Goal: Task Accomplishment & Management: Use online tool/utility

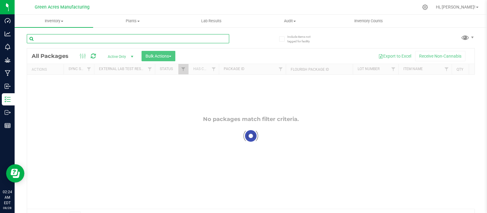
paste input "GA-250430-HEA-CRUMBLE05"
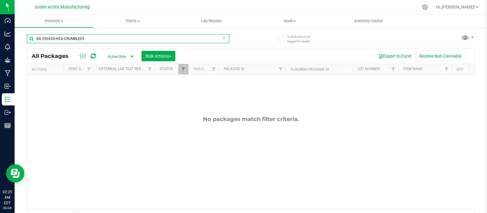
drag, startPoint x: 90, startPoint y: 38, endPoint x: 34, endPoint y: 41, distance: 57.0
click at [34, 41] on input "GA-250430-HEA-CRUMBLE05" at bounding box center [128, 38] width 203 height 9
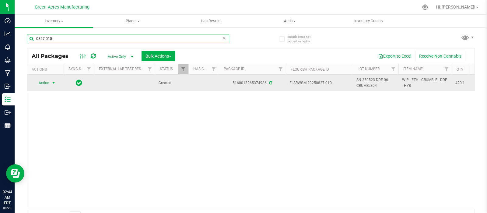
type input "0827-010"
click at [55, 83] on span "select" at bounding box center [53, 82] width 5 height 5
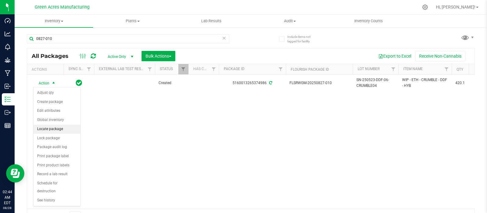
click at [55, 129] on li "Locate package" at bounding box center [57, 129] width 47 height 9
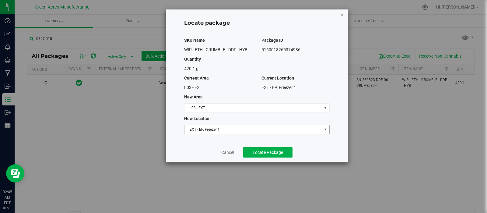
click at [323, 127] on span "select" at bounding box center [325, 129] width 5 height 5
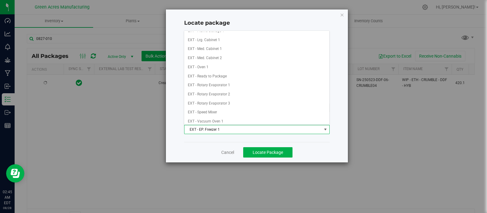
scroll to position [81, 0]
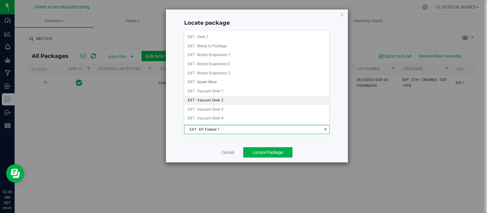
click at [235, 97] on li "EXT - Vacuum Oven 2" at bounding box center [256, 100] width 145 height 9
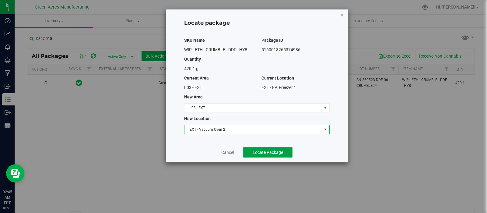
click at [277, 153] on span "Locate Package" at bounding box center [268, 152] width 30 height 5
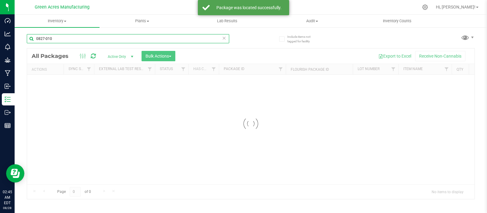
drag, startPoint x: 54, startPoint y: 40, endPoint x: 32, endPoint y: 42, distance: 22.0
click at [32, 42] on input "0827-010" at bounding box center [128, 38] width 203 height 9
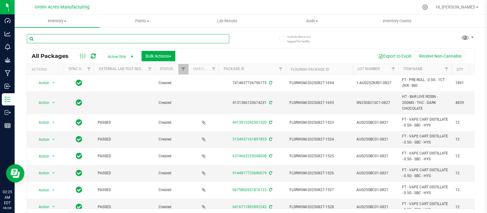
click at [129, 36] on input "text" at bounding box center [128, 38] width 203 height 9
paste input "GA-250430-HEA-CRUMBLE05"
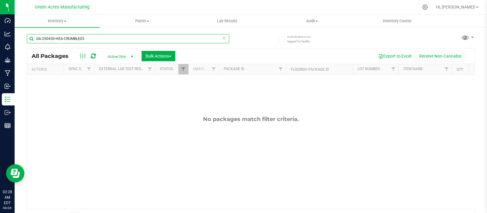
drag, startPoint x: 94, startPoint y: 39, endPoint x: 15, endPoint y: 45, distance: 79.1
click at [15, 45] on div "Include items not tagged for facility GA-250430-HEA-CRUMBLE05 All Packages Acti…" at bounding box center [251, 120] width 473 height 186
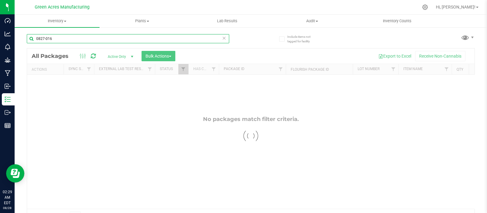
type input "0827-016"
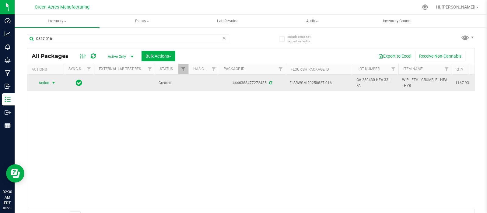
click at [53, 82] on span "select" at bounding box center [53, 82] width 5 height 5
click at [365, 90] on td "GA-250430-HEA-33L-FA" at bounding box center [376, 83] width 46 height 16
type input "G"
type input "GA-250430-HEA-CRUMBLE05"
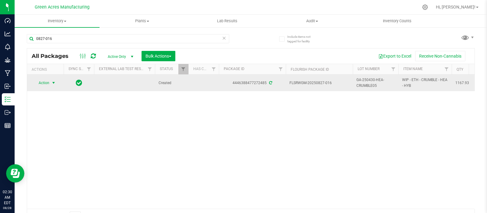
click at [53, 82] on span "select" at bounding box center [53, 82] width 5 height 5
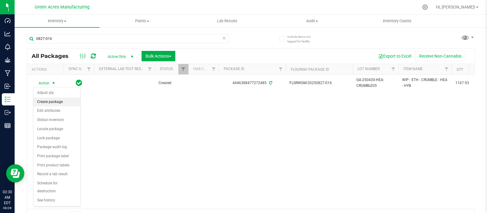
click at [50, 101] on li "Create package" at bounding box center [57, 101] width 47 height 9
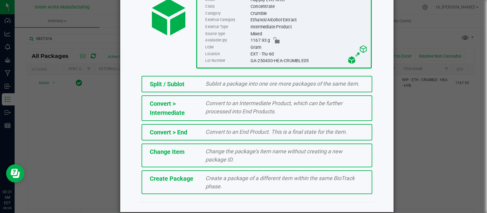
scroll to position [82, 0]
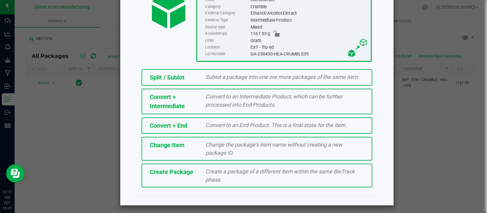
click at [293, 177] on div "Create a package of a different item within the same BioTrack phase." at bounding box center [285, 175] width 168 height 16
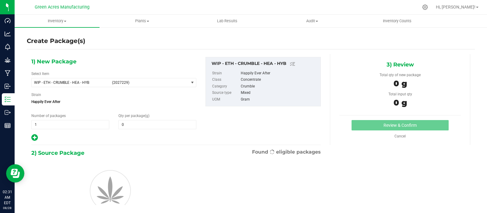
type input "0.0000"
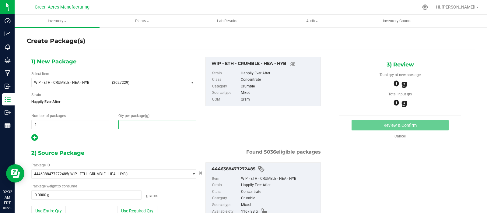
click at [136, 122] on span at bounding box center [157, 124] width 78 height 9
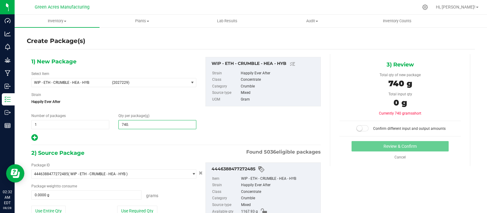
type input "740.0"
type input "740.0000"
click at [52, 208] on button "Use Entire Qty" at bounding box center [48, 211] width 34 height 10
type input "1167.9300 g"
click at [361, 128] on span at bounding box center [363, 128] width 12 height 6
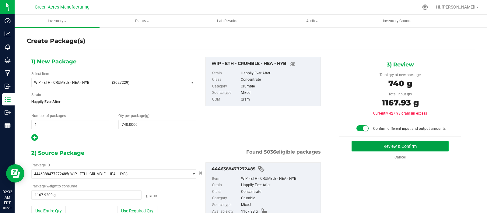
click at [390, 148] on button "Review & Confirm" at bounding box center [400, 146] width 97 height 10
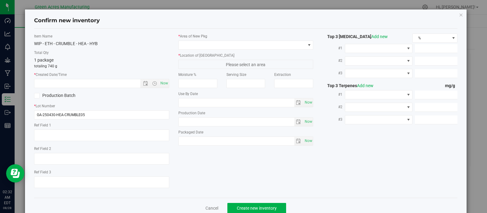
type textarea "ND PBO"
click at [162, 84] on span "Now" at bounding box center [164, 83] width 10 height 9
type input "8/28/2025 2:32 AM"
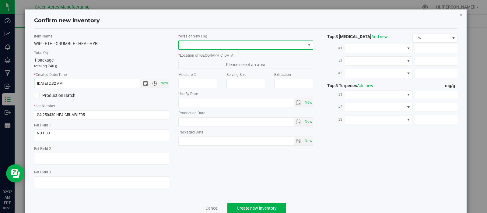
click at [305, 45] on span at bounding box center [309, 45] width 8 height 9
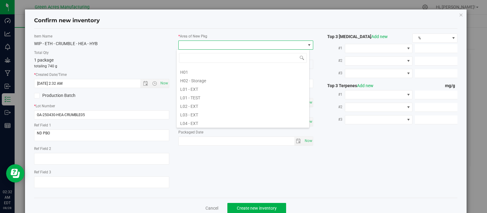
scroll to position [96, 0]
click at [214, 110] on li "L03 - EXT" at bounding box center [243, 110] width 133 height 9
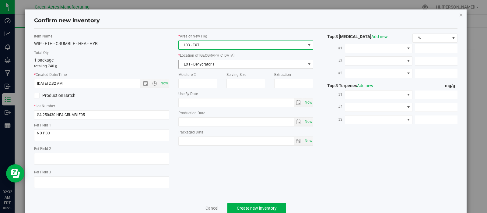
click at [305, 62] on span "select" at bounding box center [309, 64] width 8 height 9
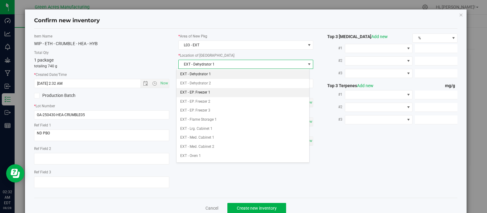
click at [221, 93] on li "EXT - EP. Freezer 1" at bounding box center [243, 92] width 133 height 9
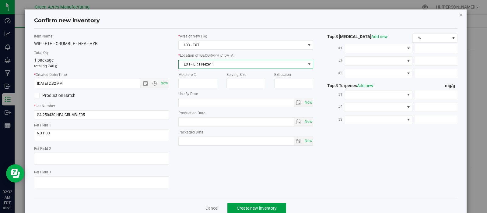
click at [256, 206] on span "Create new inventory" at bounding box center [257, 208] width 40 height 5
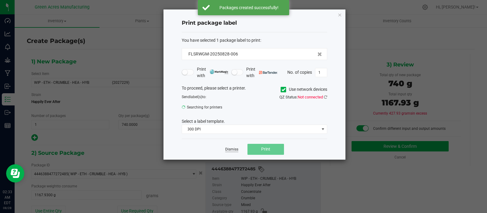
click at [232, 148] on link "Dismiss" at bounding box center [231, 149] width 13 height 5
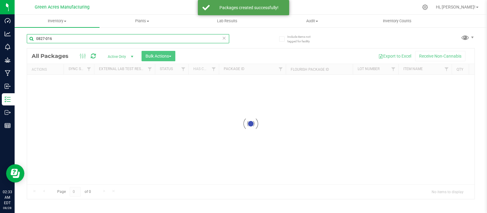
drag, startPoint x: 55, startPoint y: 38, endPoint x: 29, endPoint y: 37, distance: 25.6
click at [29, 37] on input "0827-016" at bounding box center [128, 38] width 203 height 9
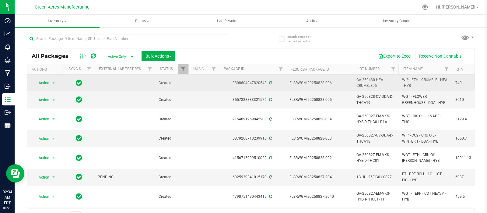
drag, startPoint x: 334, startPoint y: 83, endPoint x: 316, endPoint y: 85, distance: 17.2
click at [316, 85] on span "FLSRWGM-20250828-006" at bounding box center [320, 83] width 60 height 6
copy span "0828-006"
click at [385, 85] on span "GA-250430-HEA-CRUMBLE05" at bounding box center [376, 83] width 38 height 12
drag, startPoint x: 396, startPoint y: 81, endPoint x: 350, endPoint y: 81, distance: 46.0
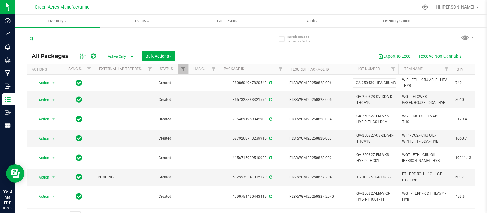
click at [62, 37] on input "text" at bounding box center [128, 38] width 203 height 9
paste input "GA-250827-CV-DDA-D-THCA18"
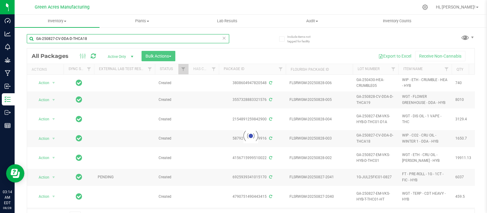
drag, startPoint x: 90, startPoint y: 38, endPoint x: 36, endPoint y: 39, distance: 53.9
click at [36, 39] on input "GA-250827-CV-DDA-D-THCA18" at bounding box center [128, 38] width 203 height 9
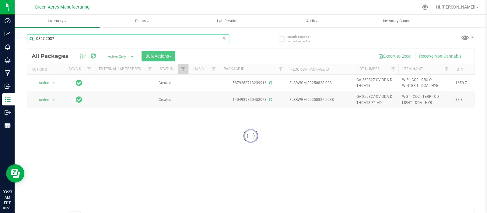
type input "0827-2037"
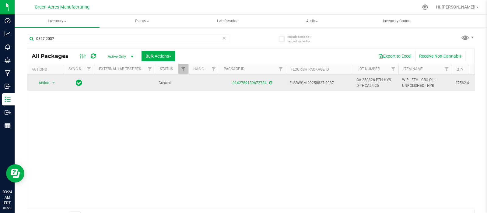
click at [380, 87] on span "GA-250826-ETH-HYB-D-THCA24-26" at bounding box center [376, 83] width 38 height 12
drag, startPoint x: 396, startPoint y: 83, endPoint x: 344, endPoint y: 83, distance: 51.8
